Goal: Task Accomplishment & Management: Manage account settings

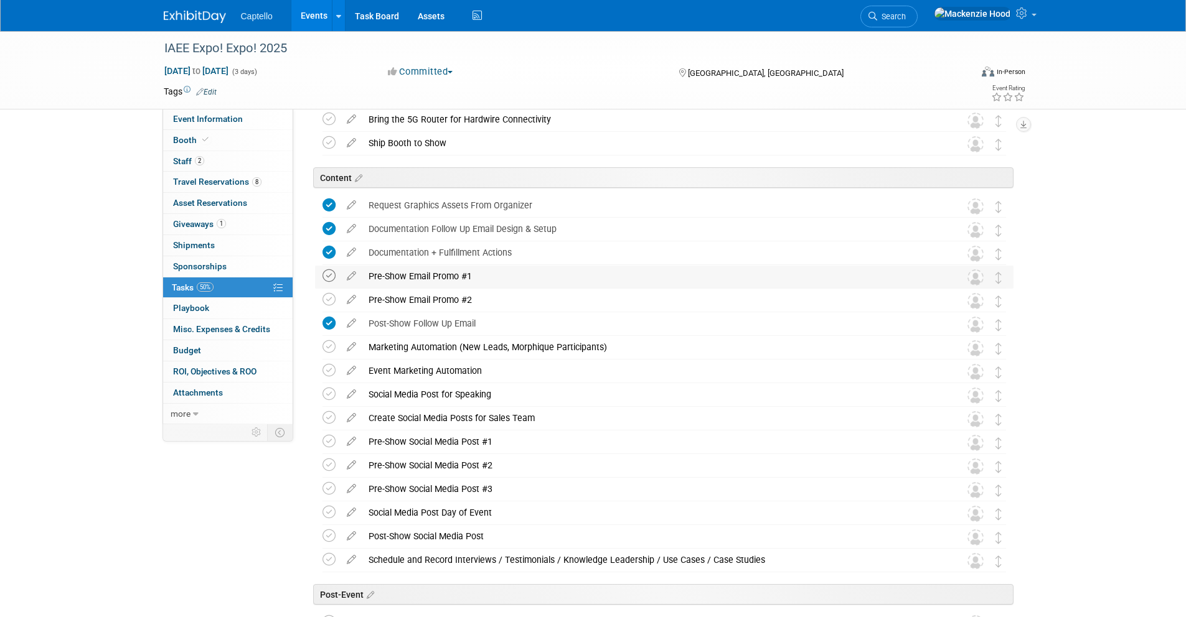
click at [330, 276] on icon at bounding box center [328, 275] width 13 height 13
click at [332, 300] on icon at bounding box center [328, 299] width 13 height 13
click at [352, 342] on icon at bounding box center [351, 345] width 22 height 16
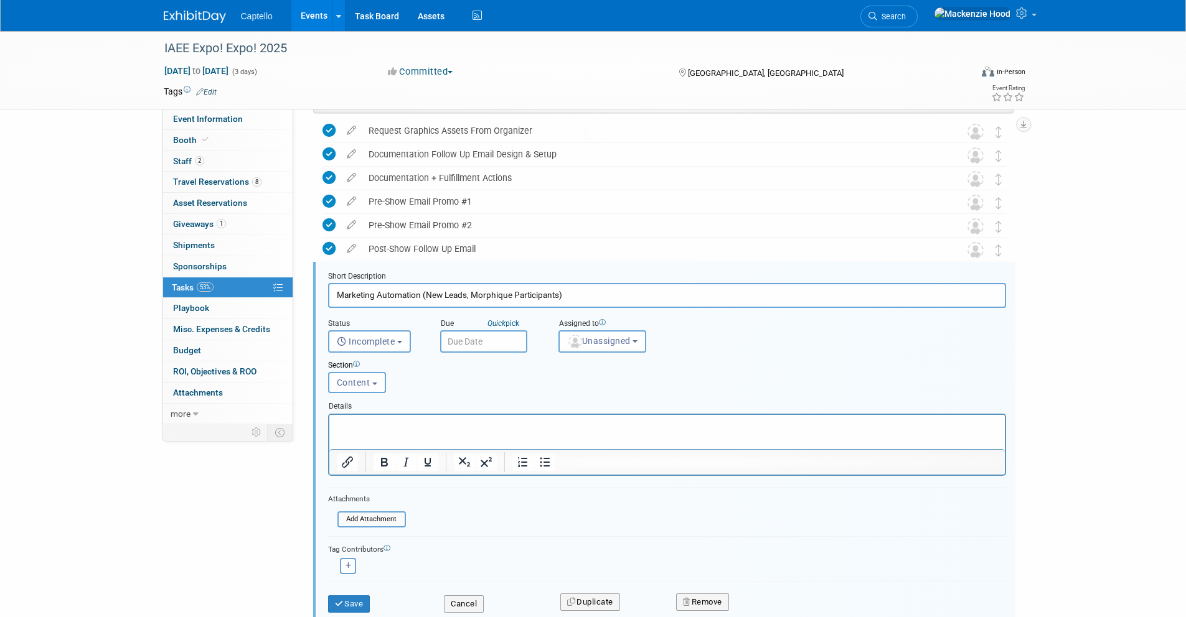
scroll to position [1313, 0]
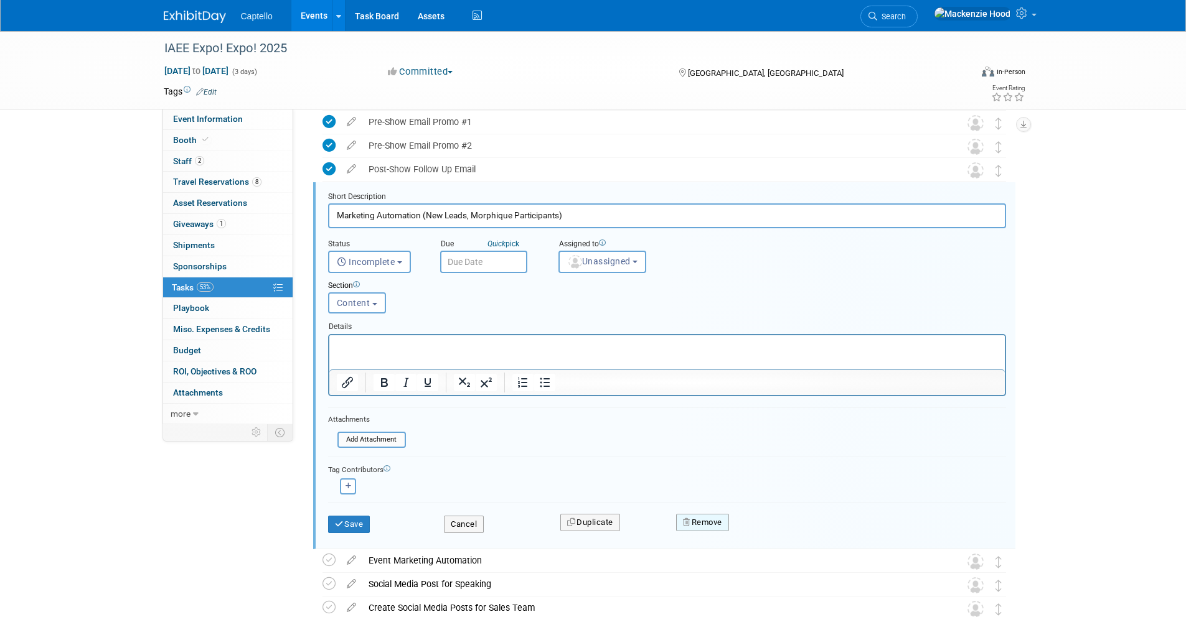
click at [699, 519] on button "Remove" at bounding box center [702, 522] width 53 height 17
click at [775, 529] on link "Yes" at bounding box center [772, 533] width 36 height 20
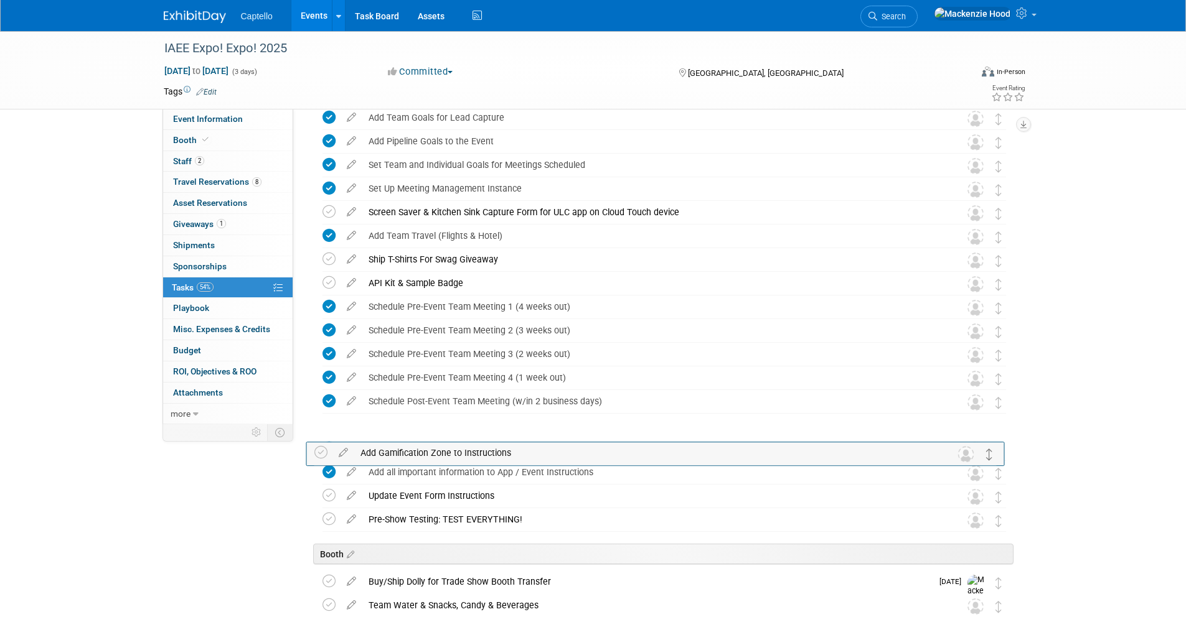
scroll to position [508, 0]
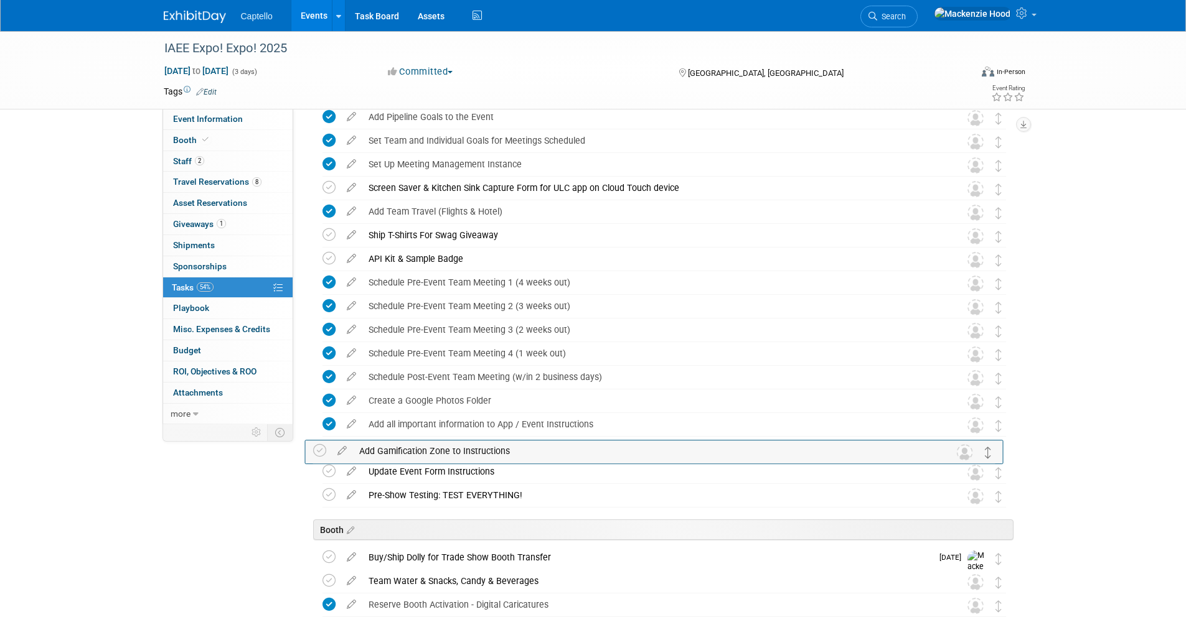
drag, startPoint x: 996, startPoint y: 200, endPoint x: 985, endPoint y: 450, distance: 250.4
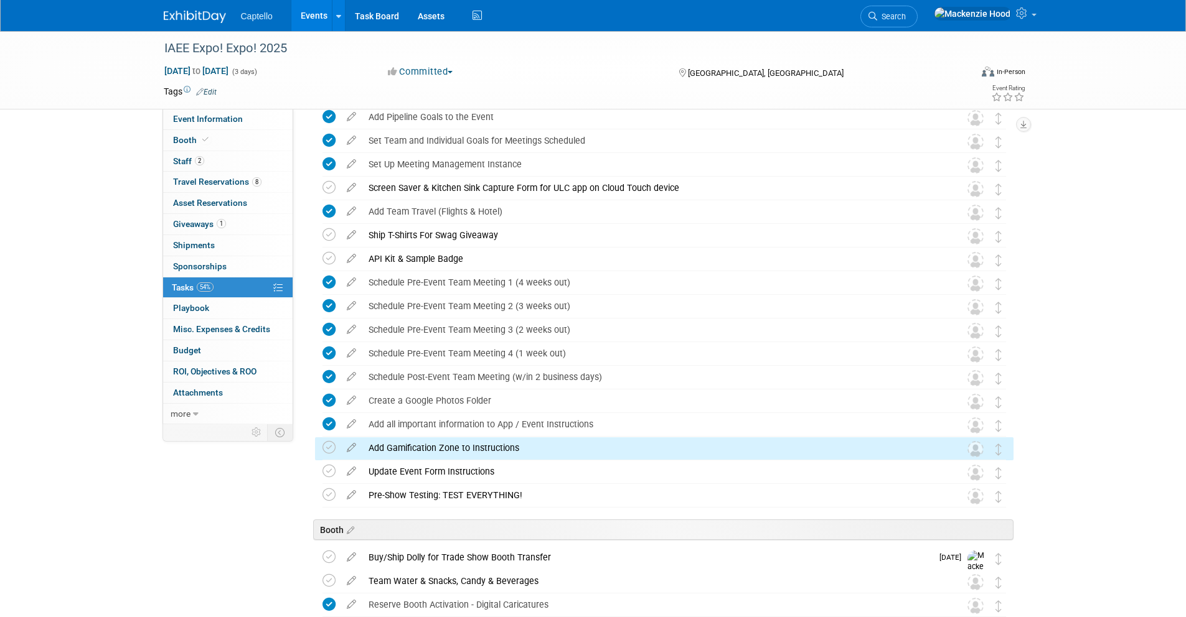
click at [1055, 387] on div "IAEE Expo! Expo! 2025 [DATE] to [DATE] (3 days) [DATE] to [DATE] Committed Comm…" at bounding box center [593, 509] width 1186 height 1972
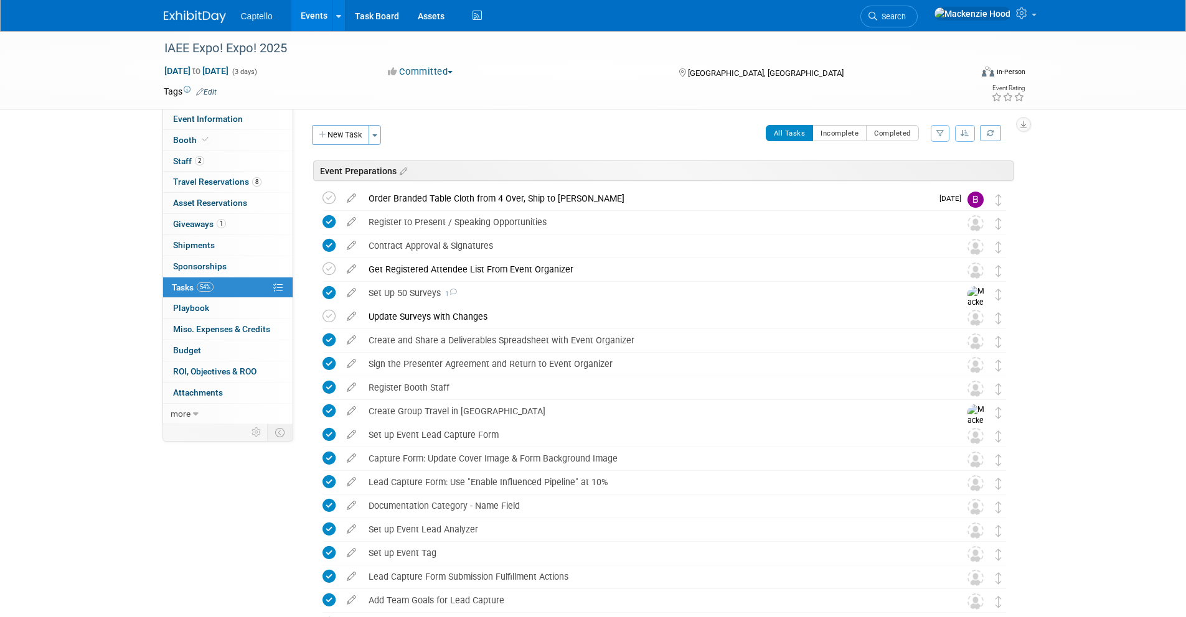
scroll to position [0, 0]
click at [359, 291] on icon at bounding box center [351, 291] width 22 height 16
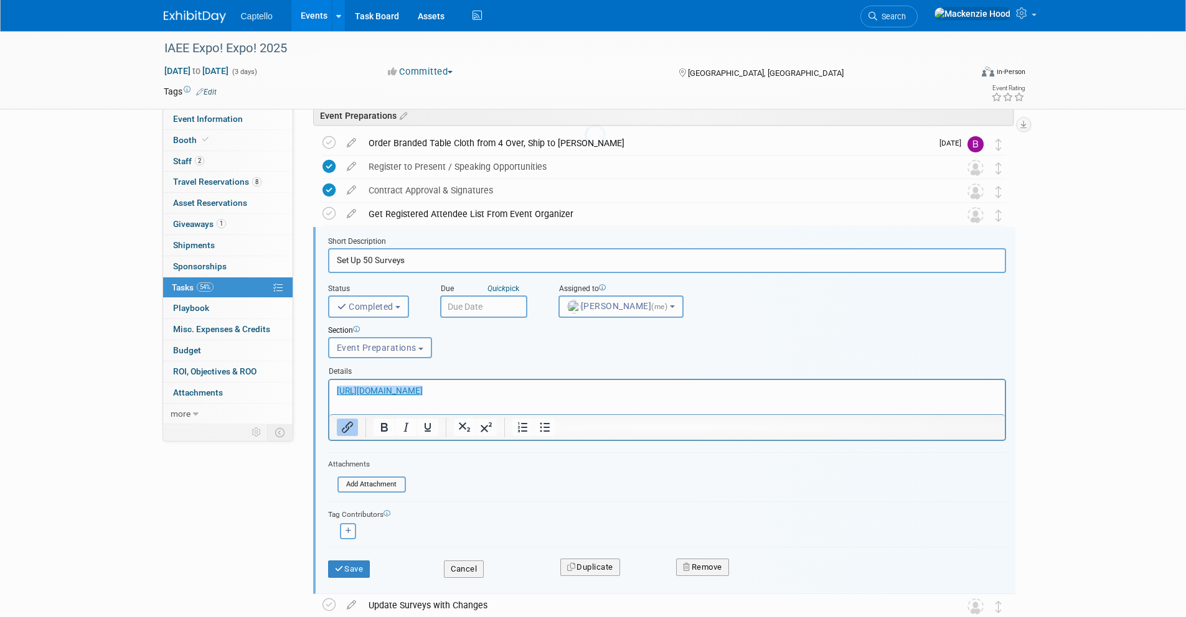
scroll to position [101, 0]
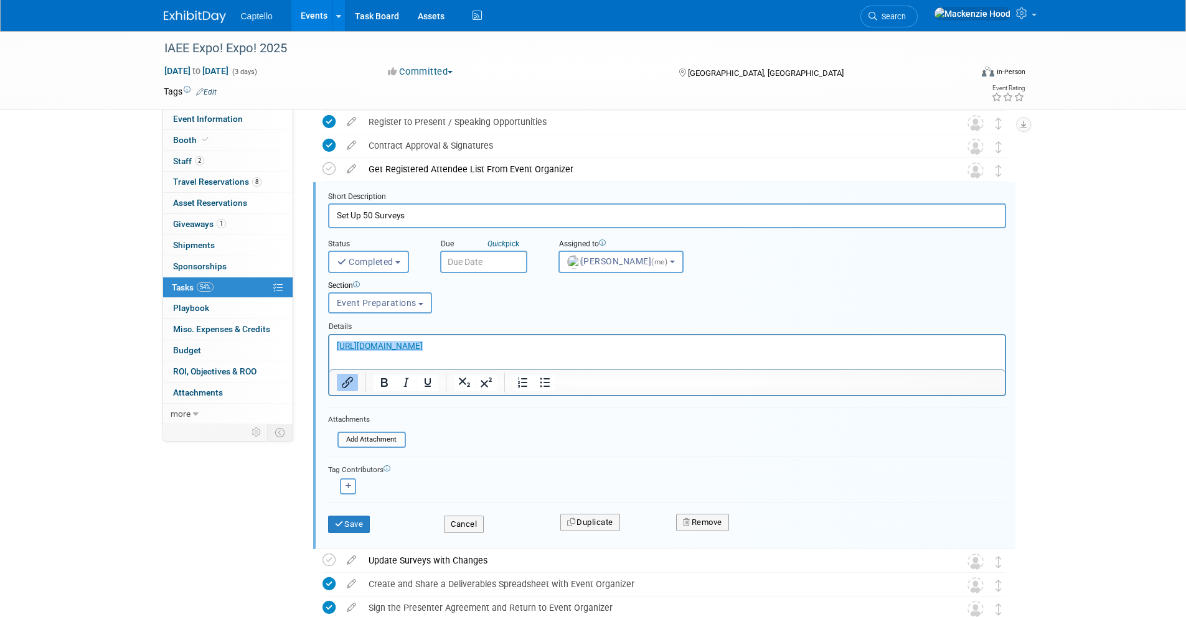
click at [378, 343] on link "﻿[URL][DOMAIN_NAME]" at bounding box center [379, 345] width 86 height 10
click at [441, 459] on input "[URL][DOMAIN_NAME]" at bounding box center [454, 471] width 136 height 24
click at [541, 465] on icon "Link" at bounding box center [546, 470] width 11 height 11
click at [468, 520] on button "Cancel" at bounding box center [464, 524] width 40 height 17
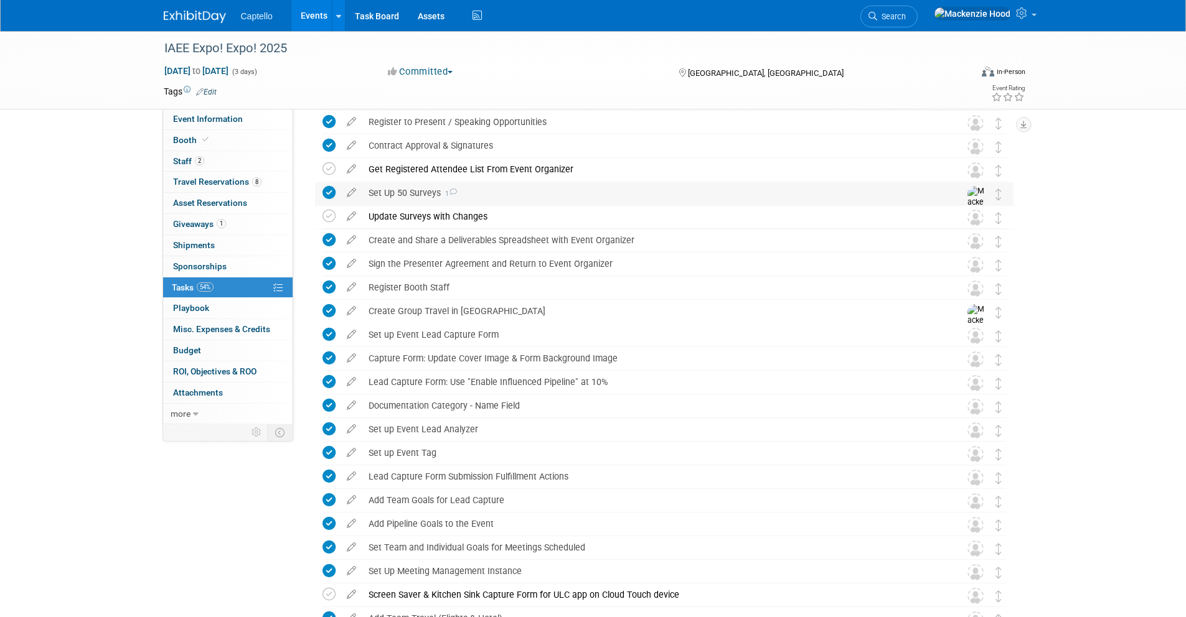
click at [526, 194] on div "Set Up 50 Surveys 1" at bounding box center [652, 192] width 580 height 21
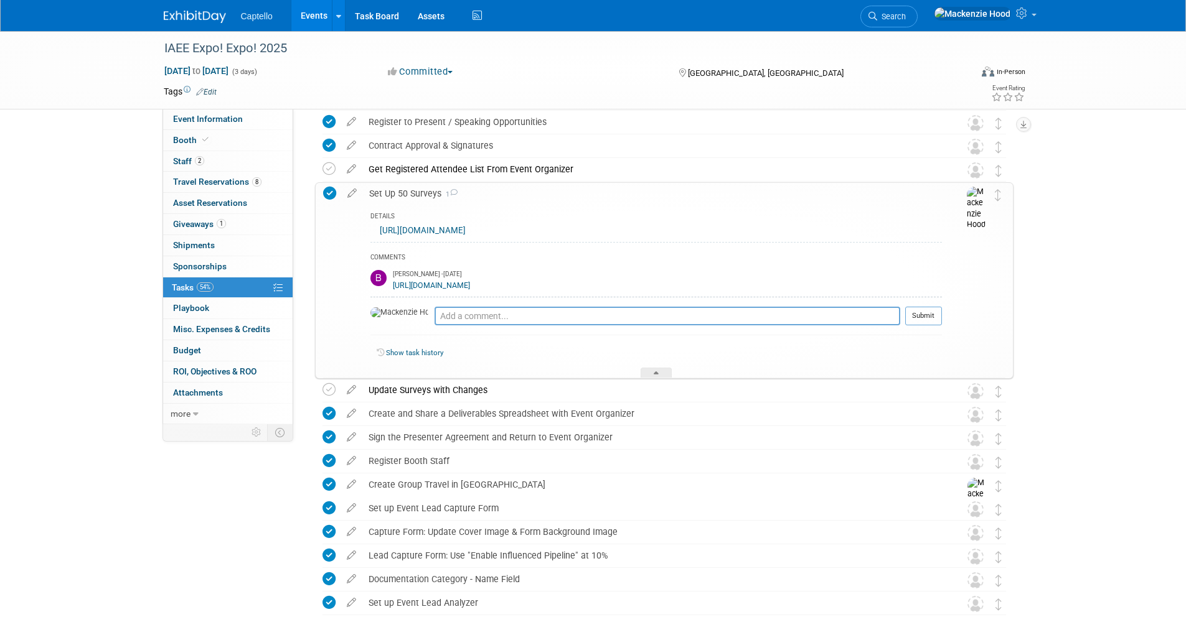
click at [458, 230] on link "[URL][DOMAIN_NAME]" at bounding box center [423, 230] width 86 height 9
click at [439, 198] on div "Set Up 50 Surveys 1" at bounding box center [652, 193] width 579 height 21
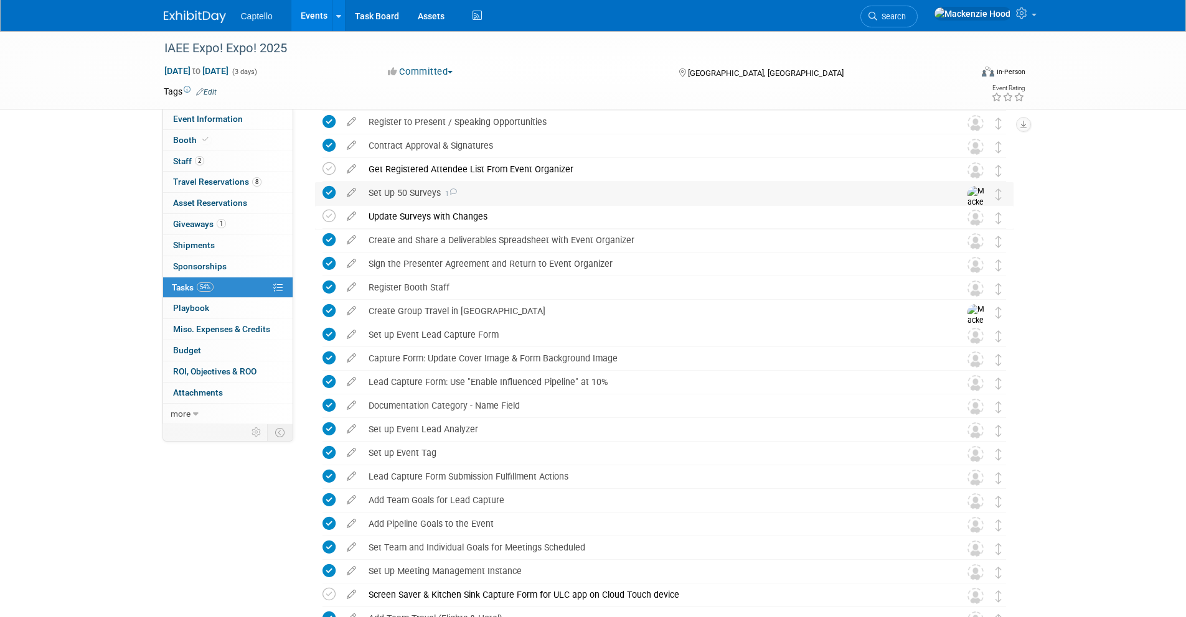
click at [431, 188] on div "Set Up 50 Surveys 1" at bounding box center [652, 192] width 580 height 21
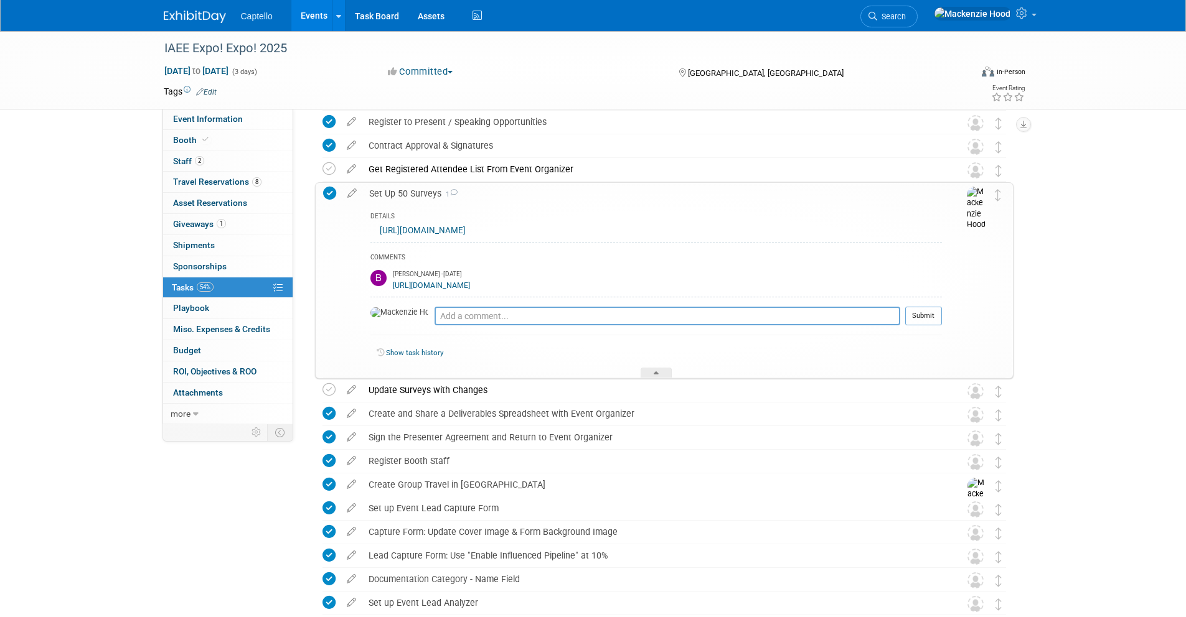
click at [421, 189] on div "Set Up 50 Surveys 1" at bounding box center [652, 193] width 579 height 21
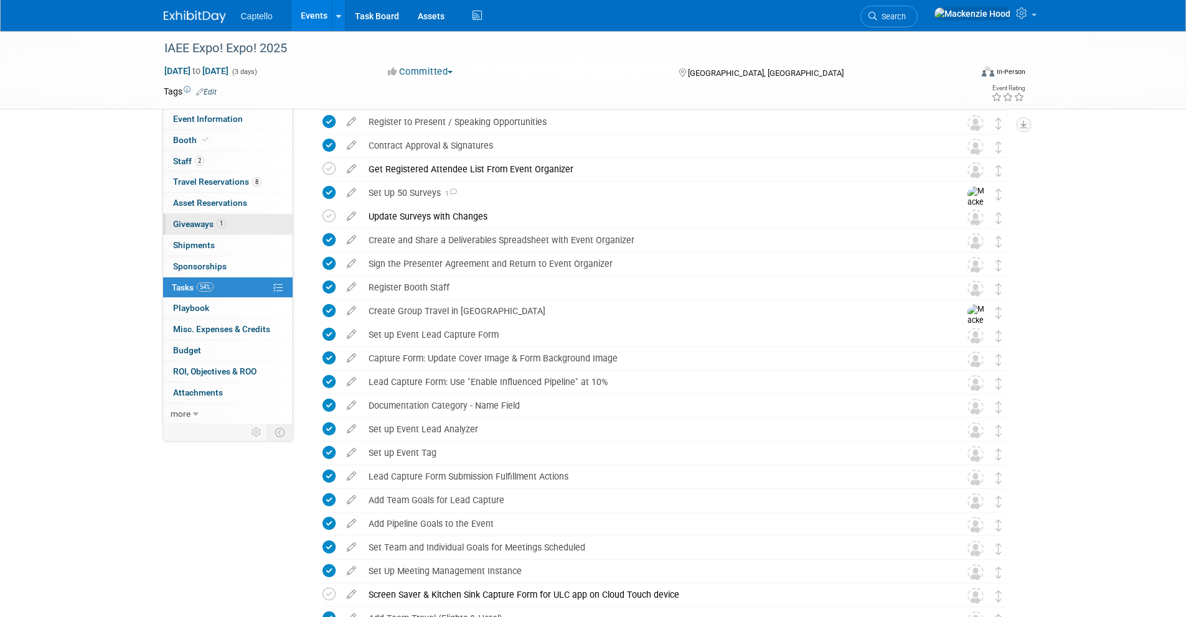
click at [269, 231] on link "1 Giveaways 1" at bounding box center [227, 224] width 129 height 21
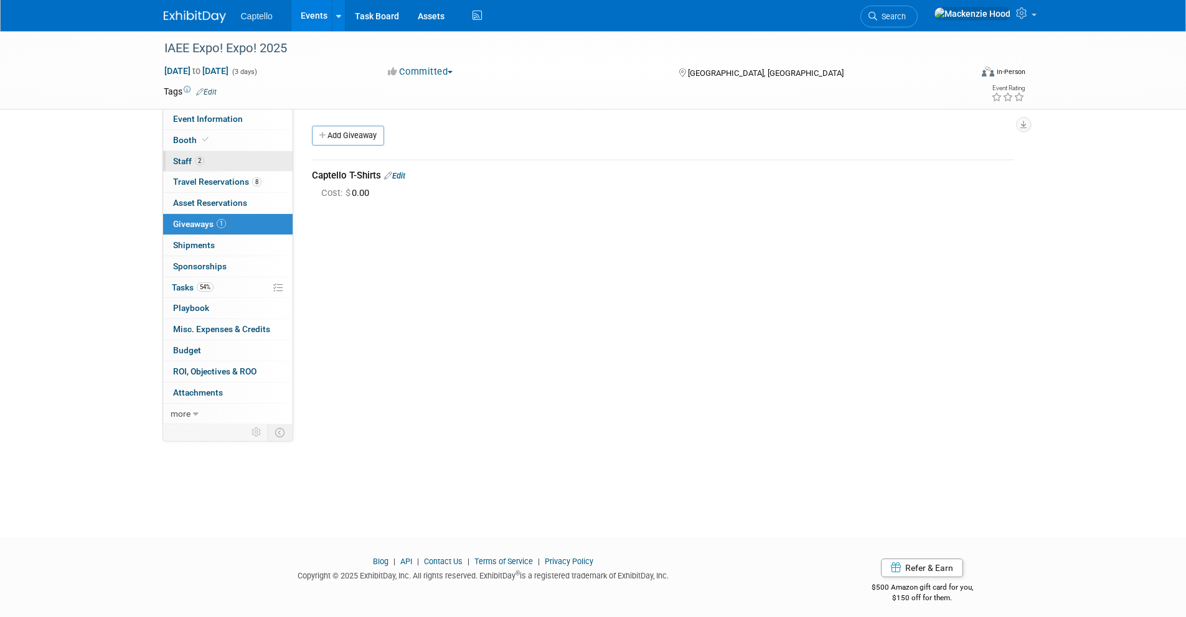
click at [256, 162] on link "2 Staff 2" at bounding box center [227, 161] width 129 height 21
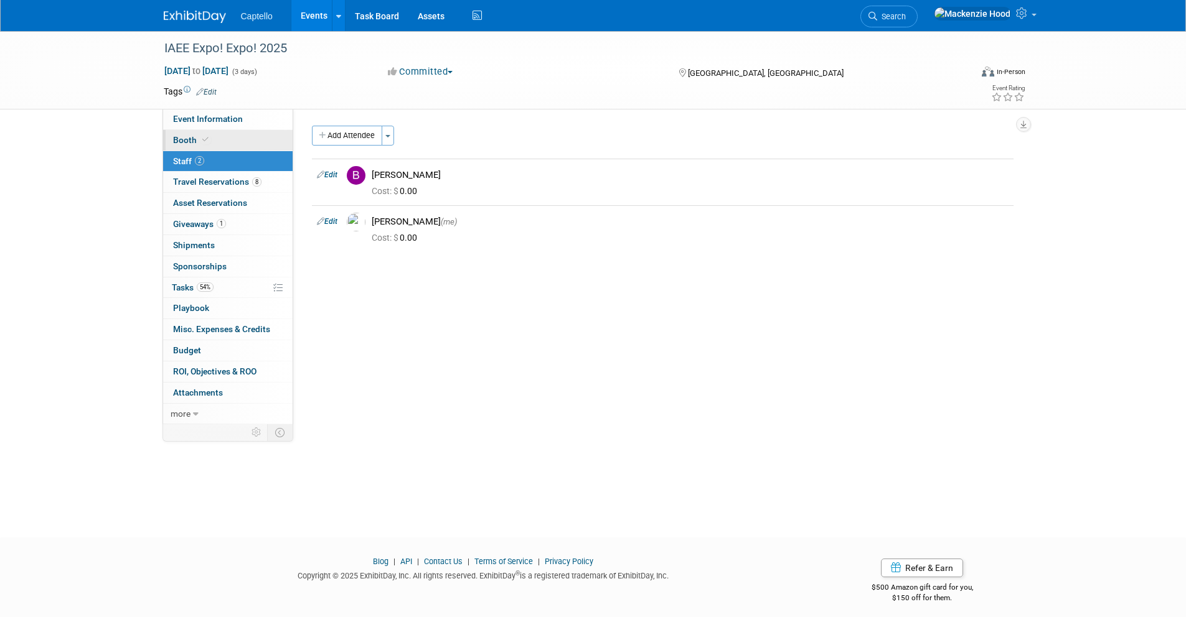
click at [266, 139] on link "Booth" at bounding box center [227, 140] width 129 height 21
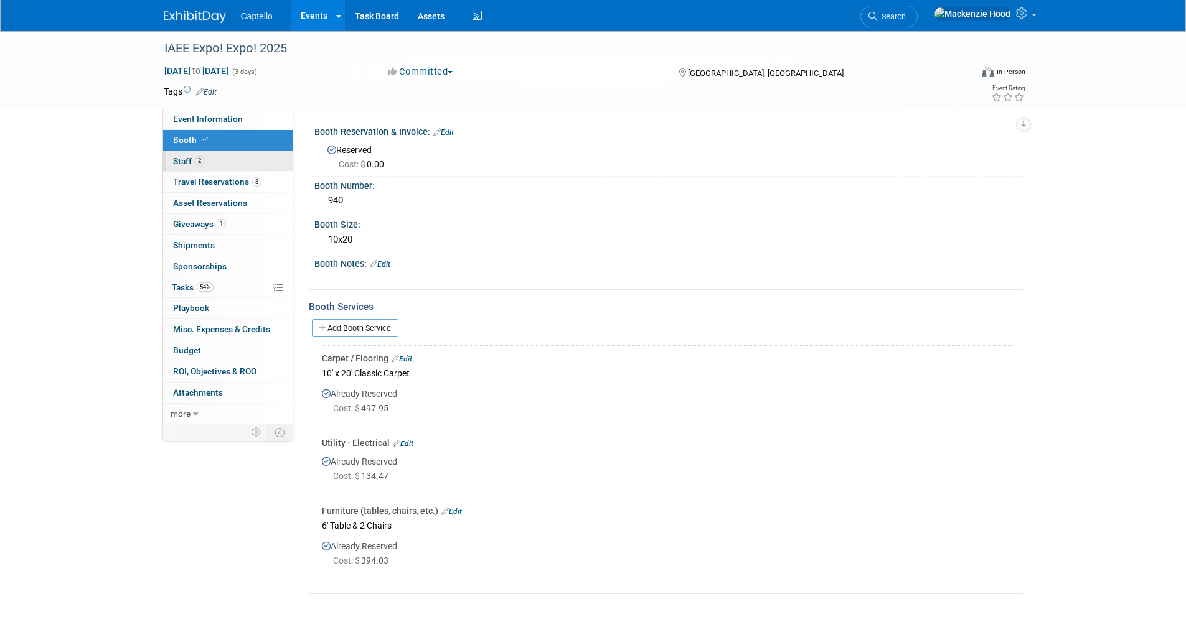
click at [255, 161] on link "2 Staff 2" at bounding box center [227, 161] width 129 height 21
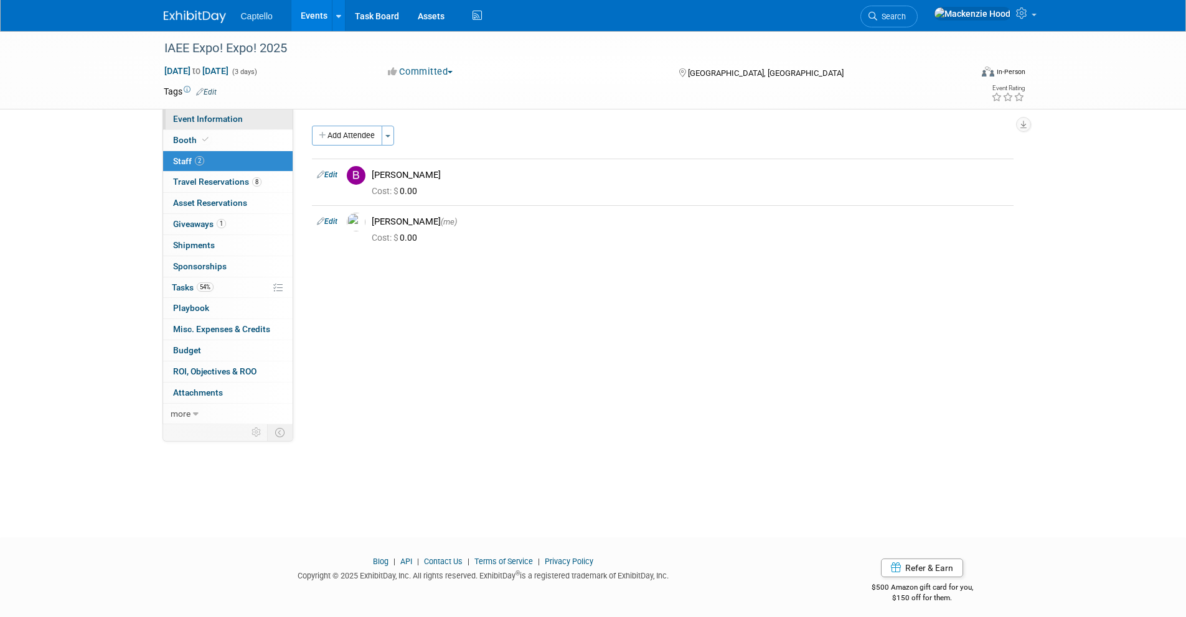
click at [263, 120] on link "Event Information" at bounding box center [227, 119] width 129 height 21
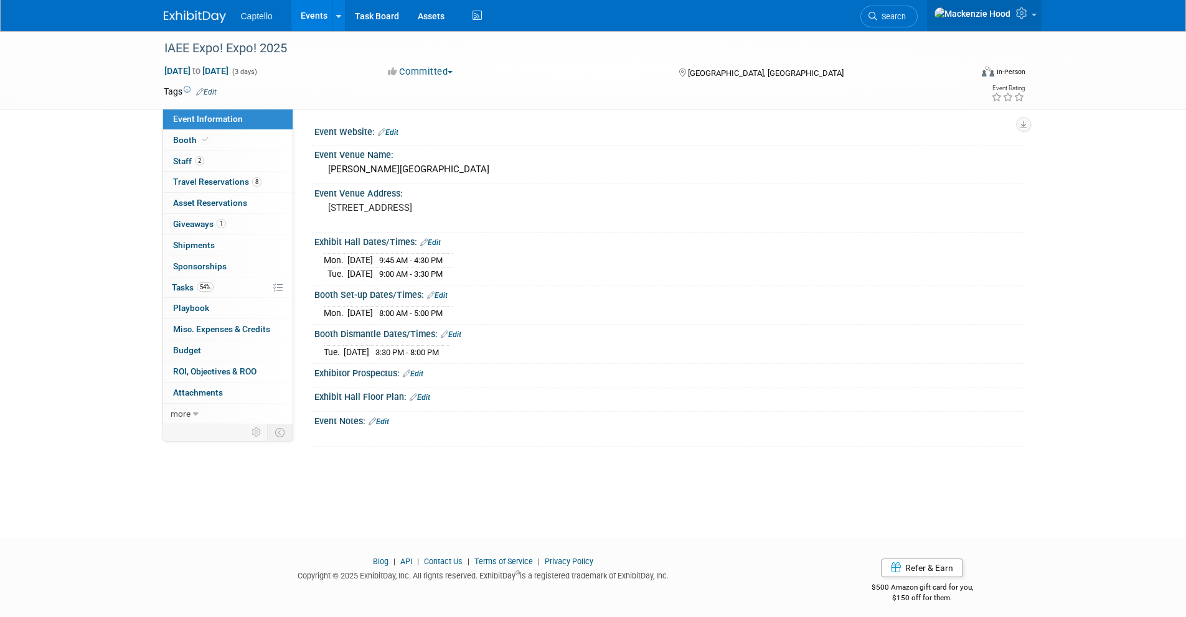
click at [1025, 14] on icon at bounding box center [1023, 12] width 14 height 11
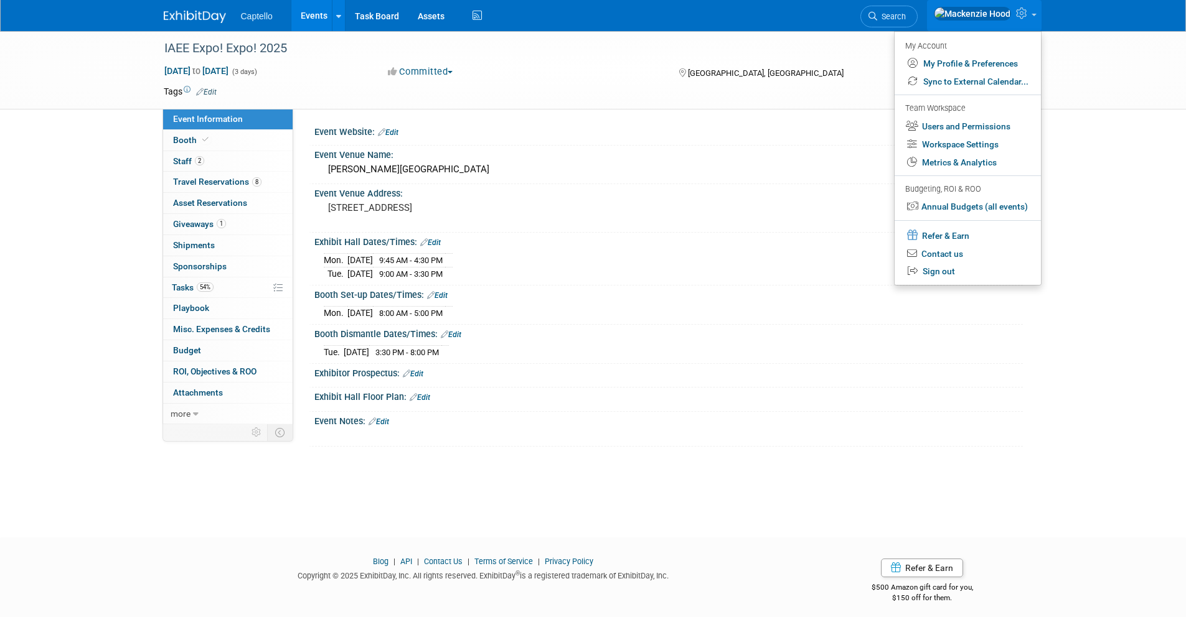
click at [697, 77] on span "[GEOGRAPHIC_DATA], [GEOGRAPHIC_DATA]" at bounding box center [766, 72] width 156 height 9
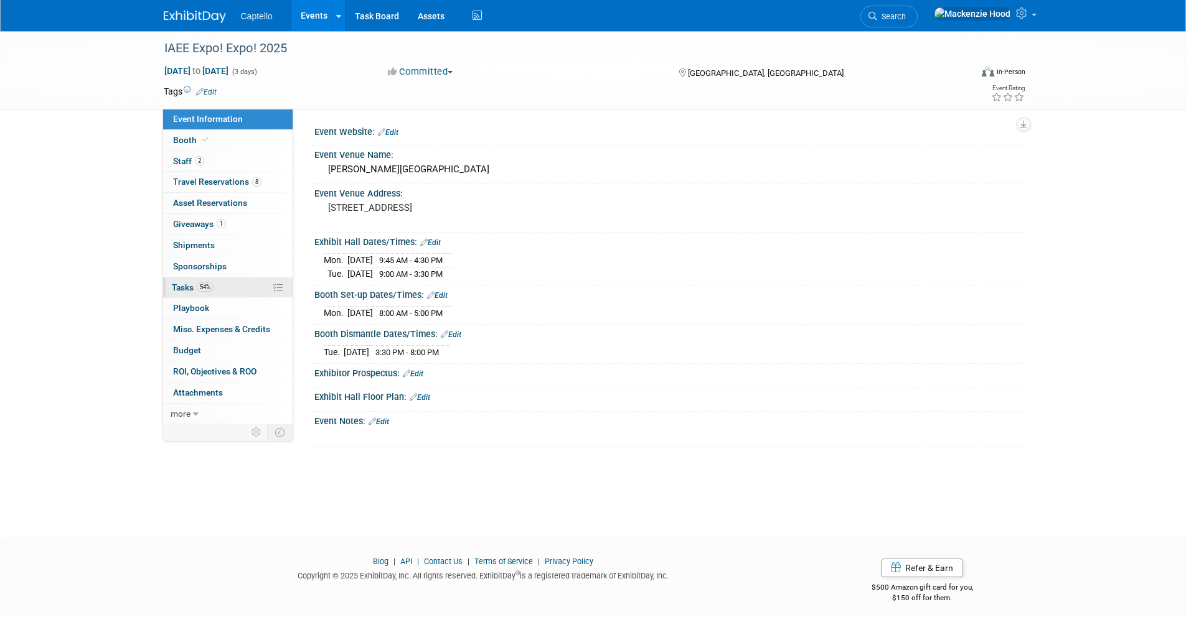
click at [245, 285] on link "54% Tasks 54%" at bounding box center [227, 288] width 129 height 21
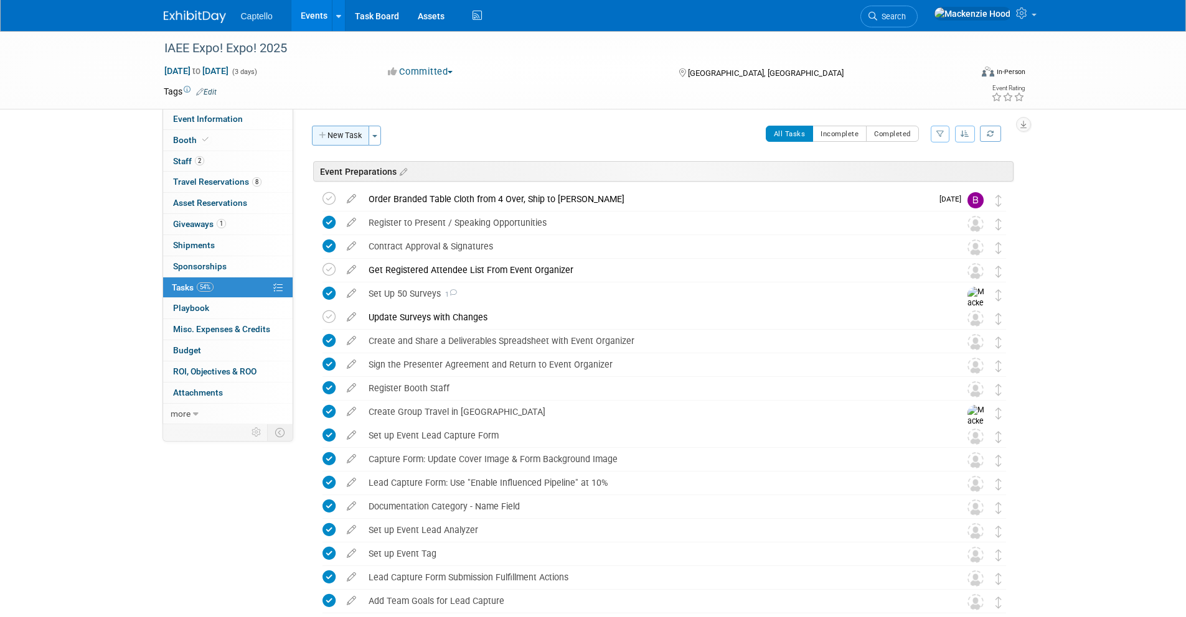
click at [317, 129] on button "New Task" at bounding box center [340, 136] width 57 height 20
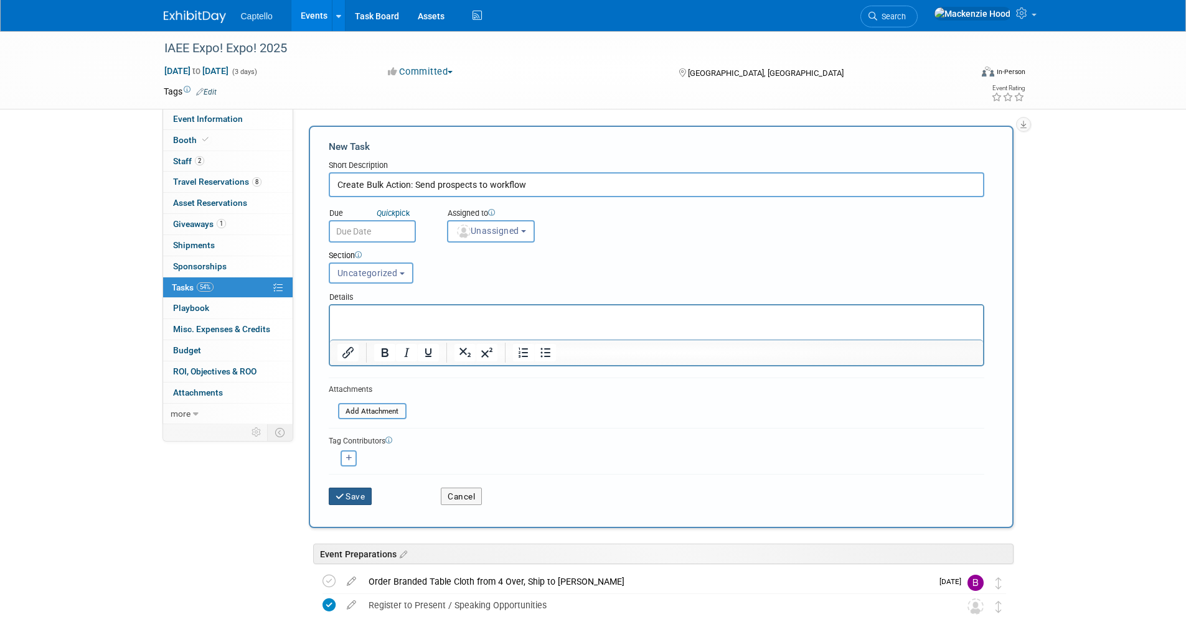
type input "Create Bulk Action: Send prospects to workflow"
click at [354, 498] on button "Save" at bounding box center [351, 496] width 44 height 17
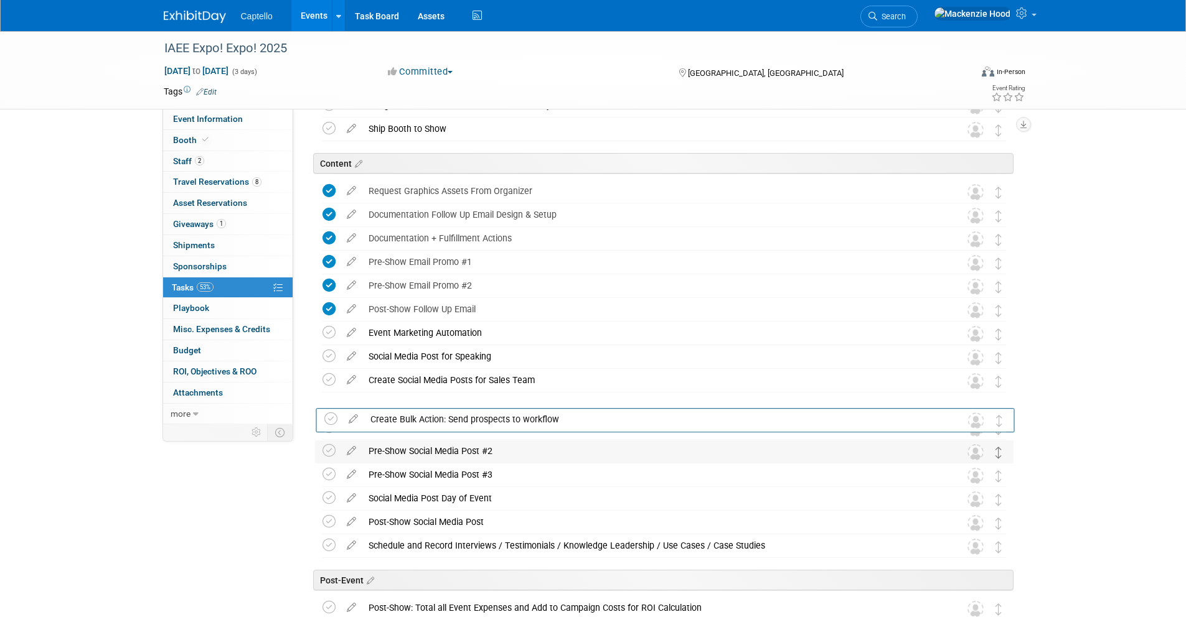
scroll to position [1174, 0]
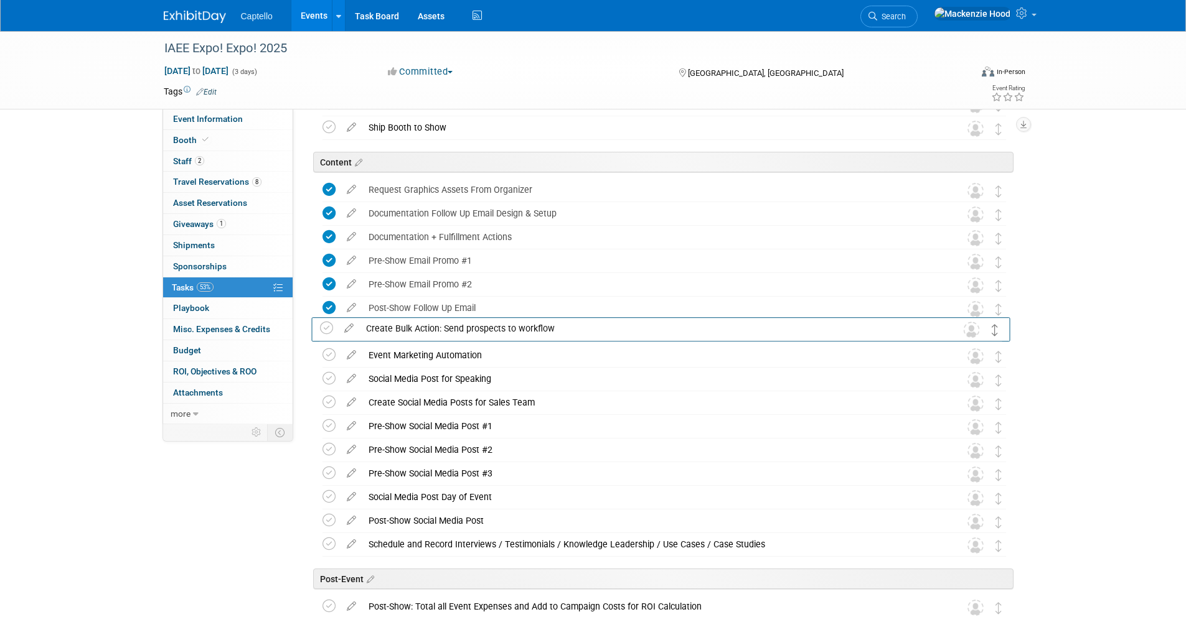
drag, startPoint x: 998, startPoint y: 513, endPoint x: 994, endPoint y: 324, distance: 188.6
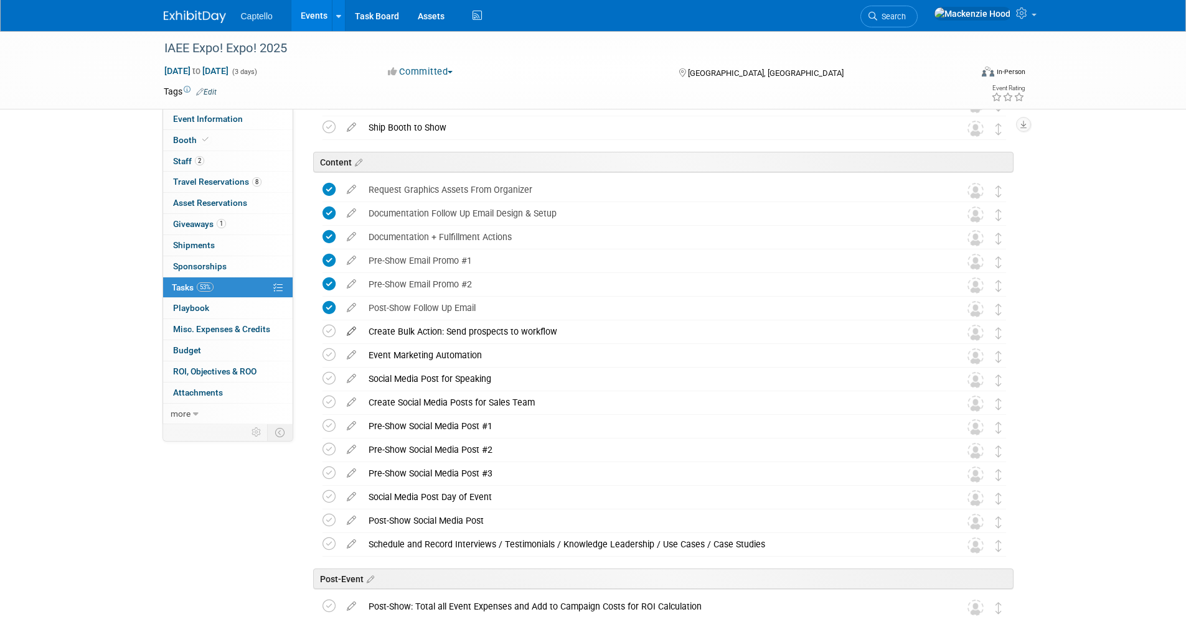
click at [347, 329] on icon at bounding box center [351, 329] width 22 height 16
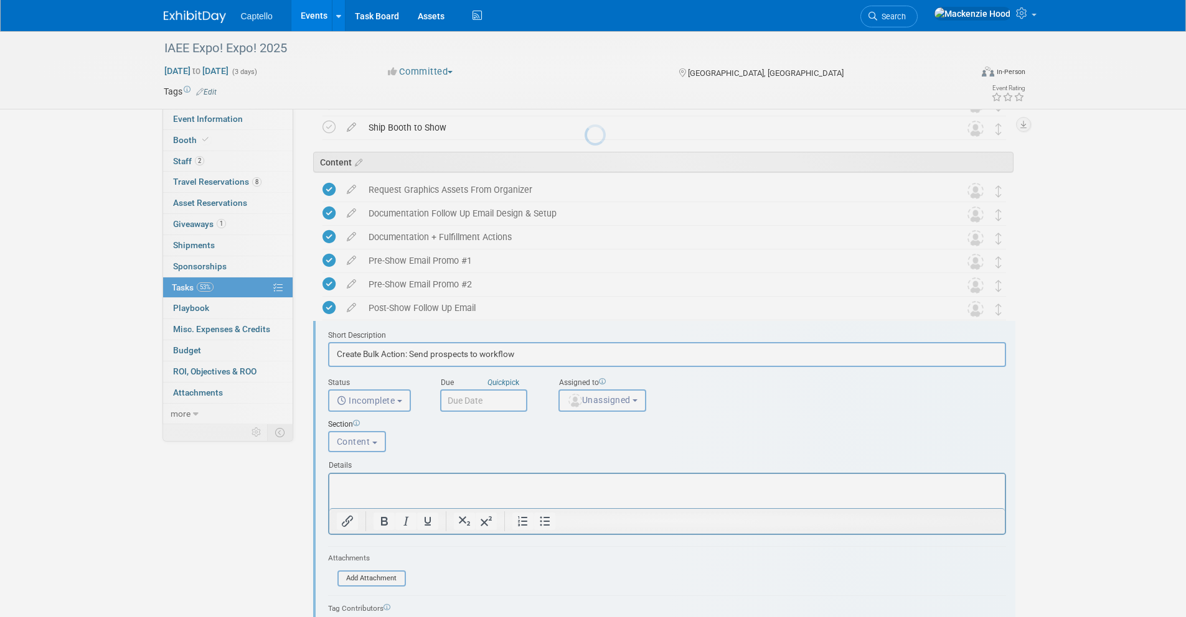
scroll to position [1313, 0]
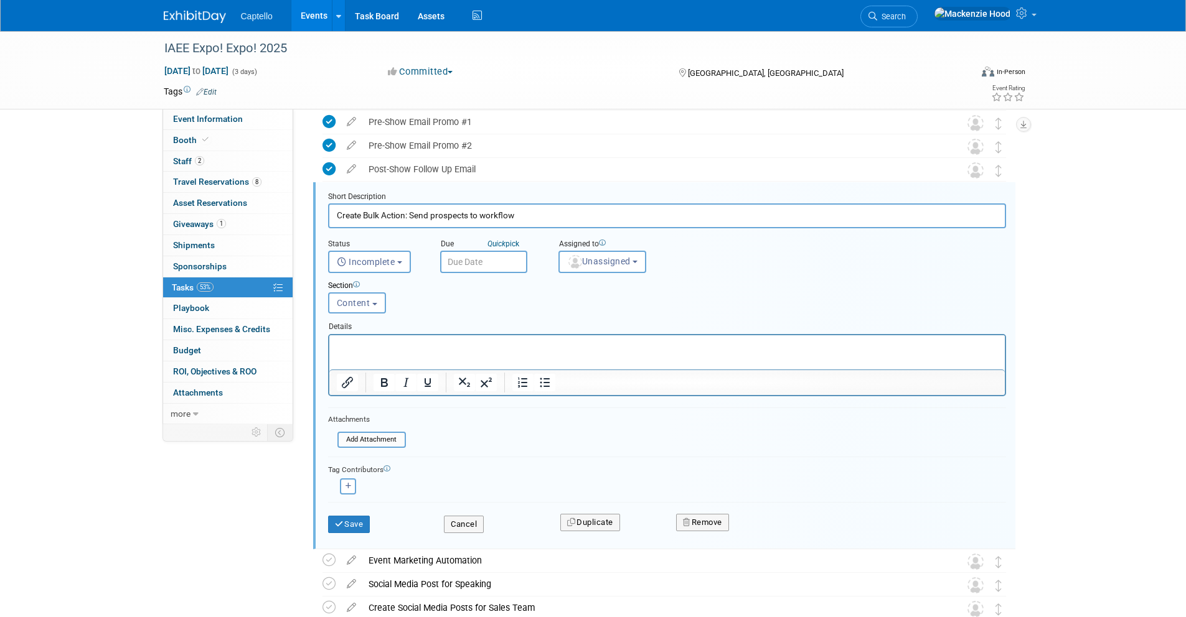
click at [434, 213] on input "Create Bulk Action: Send prospects to workflow" at bounding box center [667, 216] width 678 height 24
click at [488, 213] on input "Create Bulk Action: Send Prospects to workflow" at bounding box center [667, 216] width 678 height 24
click at [549, 215] on input "Create Bulk Action: Send Prospects to Workflow" at bounding box center [667, 216] width 678 height 24
type input "Create Bulk Action: Send Prospects to Workflow"
click at [336, 520] on icon "submit" at bounding box center [340, 524] width 10 height 8
